Goal: Find specific page/section: Find specific page/section

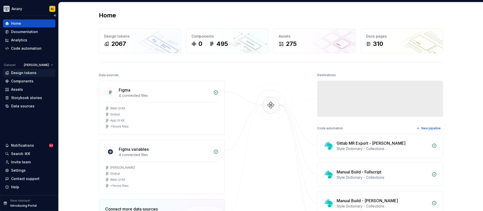
click at [33, 72] on div "Design tokens" at bounding box center [23, 72] width 25 height 5
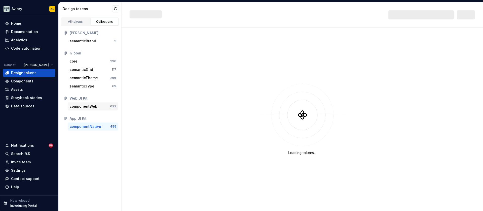
click at [87, 104] on div "componentWeb" at bounding box center [84, 106] width 28 height 5
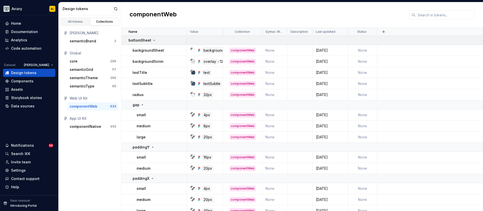
click at [153, 39] on icon at bounding box center [154, 40] width 4 height 4
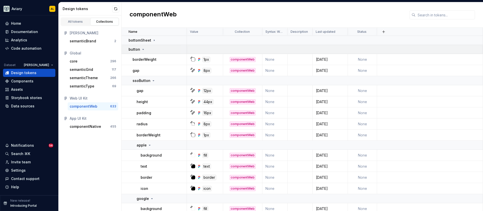
click at [143, 48] on icon at bounding box center [143, 49] width 4 height 4
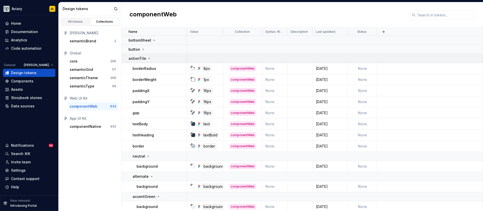
click at [144, 57] on p "actionTile" at bounding box center [138, 58] width 18 height 5
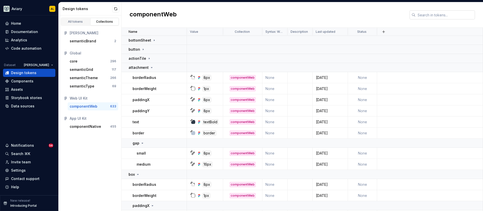
click at [427, 15] on input "text" at bounding box center [445, 14] width 59 height 9
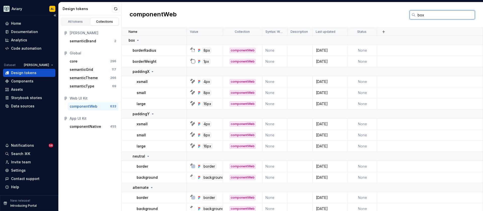
type input "box"
